Goal: Go to known website: Access a specific website the user already knows

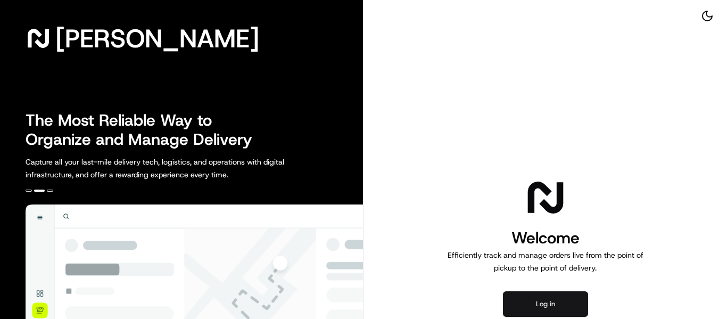
click at [540, 304] on button "Log in" at bounding box center [545, 304] width 85 height 26
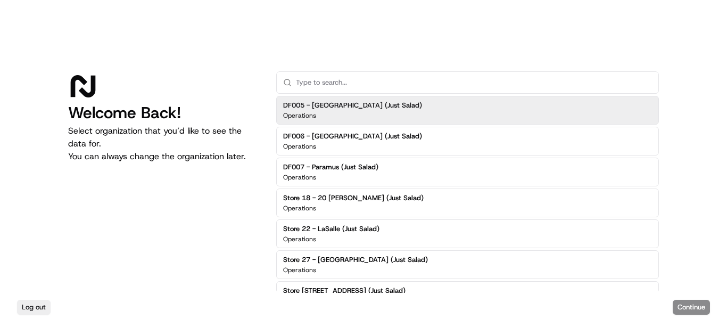
click at [694, 304] on div "Log out Continue" at bounding box center [363, 306] width 727 height 23
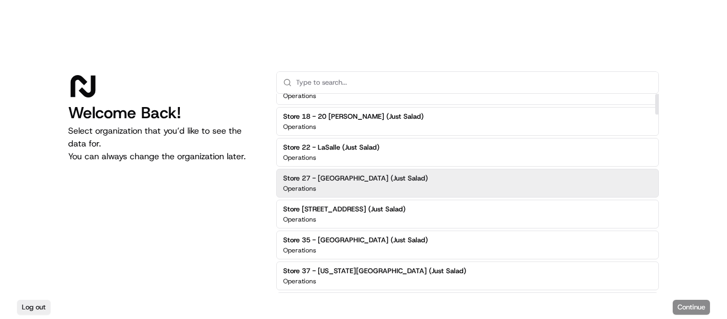
scroll to position [160, 0]
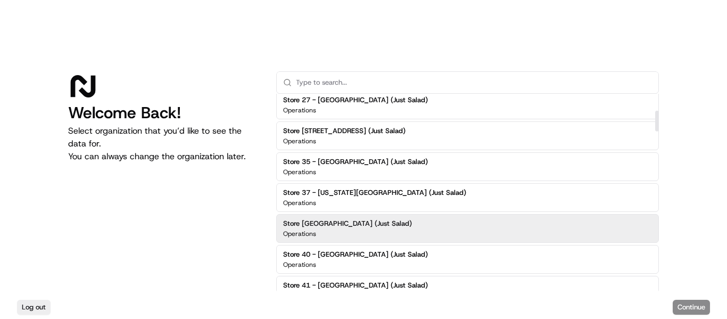
click at [438, 229] on div "Store [GEOGRAPHIC_DATA] (Just Salad) Operations" at bounding box center [467, 228] width 383 height 29
